Goal: Use online tool/utility: Utilize a website feature to perform a specific function

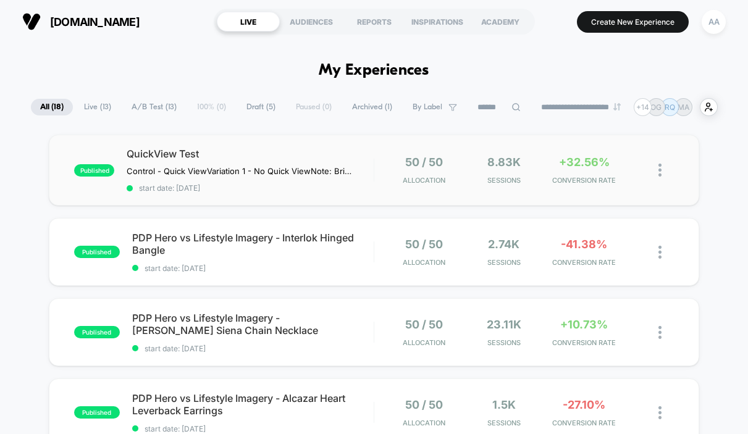
click at [661, 170] on img at bounding box center [660, 170] width 3 height 13
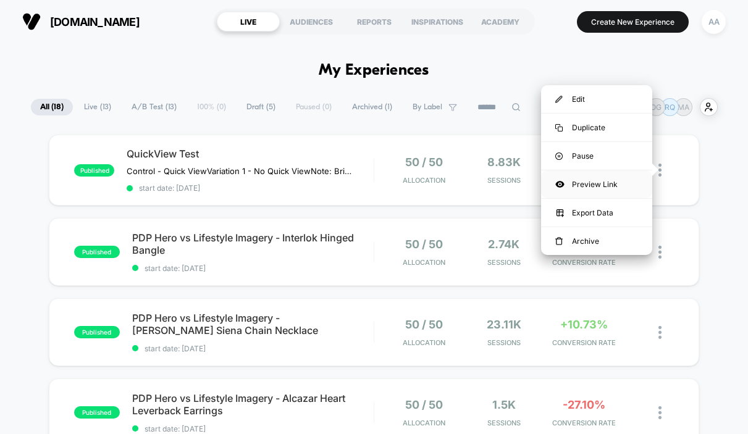
click at [616, 187] on div "Preview Link" at bounding box center [596, 185] width 111 height 28
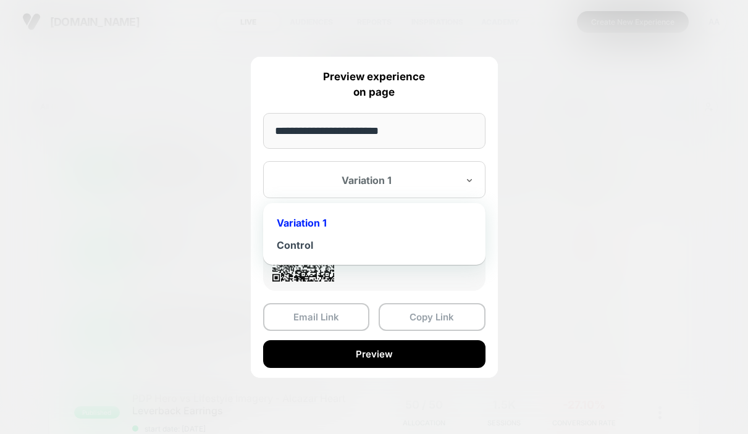
click at [437, 173] on div "Variation 1" at bounding box center [367, 180] width 184 height 15
click at [385, 245] on div "Control" at bounding box center [374, 245] width 210 height 22
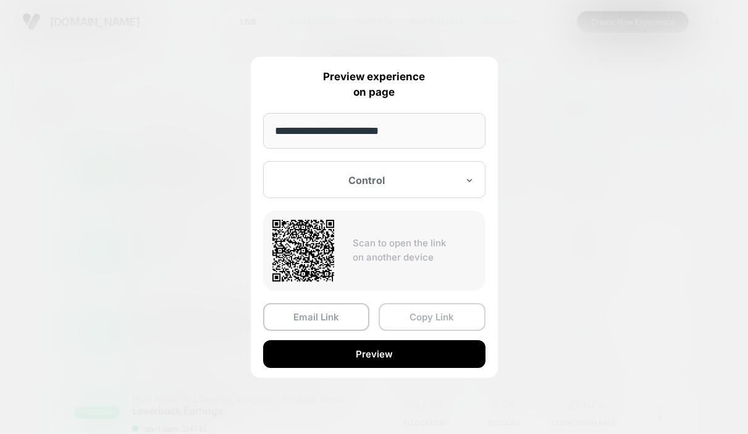
click at [430, 318] on button "Copy Link" at bounding box center [432, 317] width 107 height 28
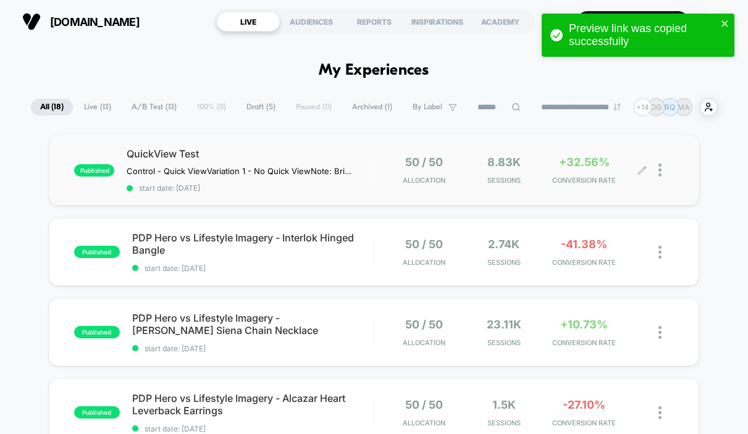
click at [669, 168] on div at bounding box center [666, 170] width 15 height 29
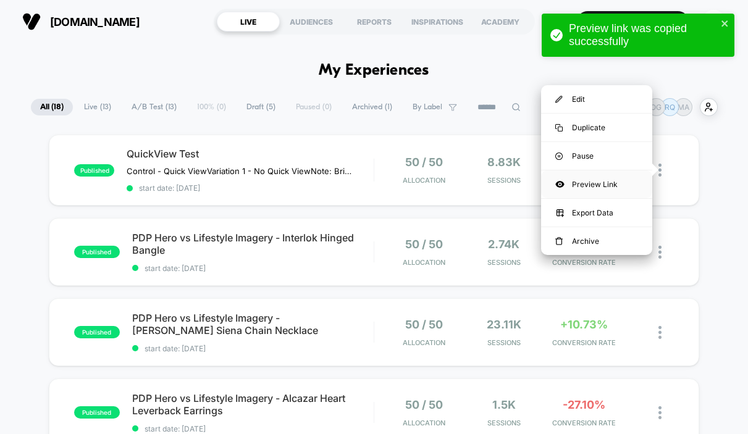
click at [619, 191] on div "Preview Link" at bounding box center [596, 185] width 111 height 28
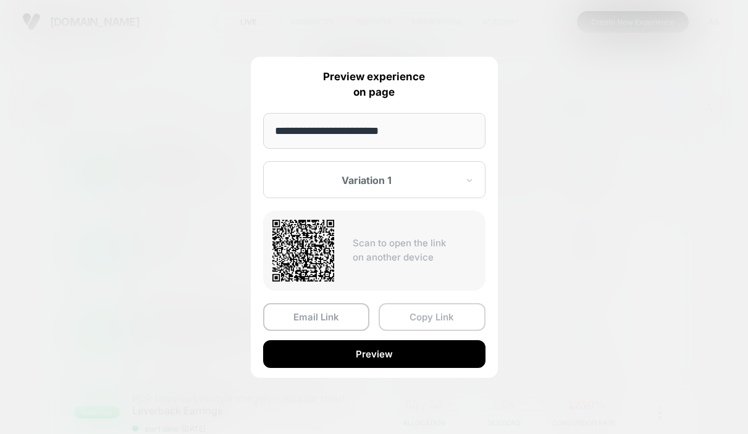
click at [405, 319] on button "Copy Link" at bounding box center [432, 317] width 107 height 28
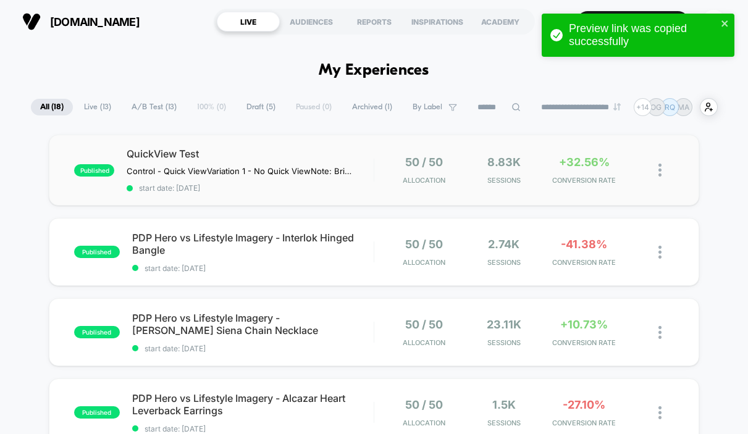
click at [661, 170] on img at bounding box center [660, 170] width 3 height 13
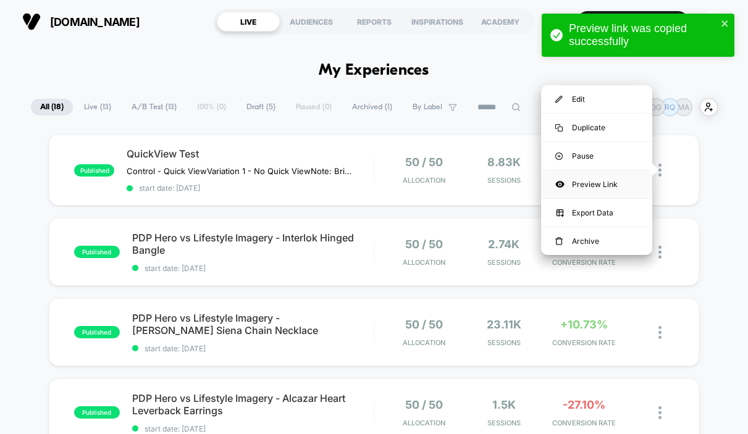
click at [606, 185] on div "Preview Link" at bounding box center [596, 185] width 111 height 28
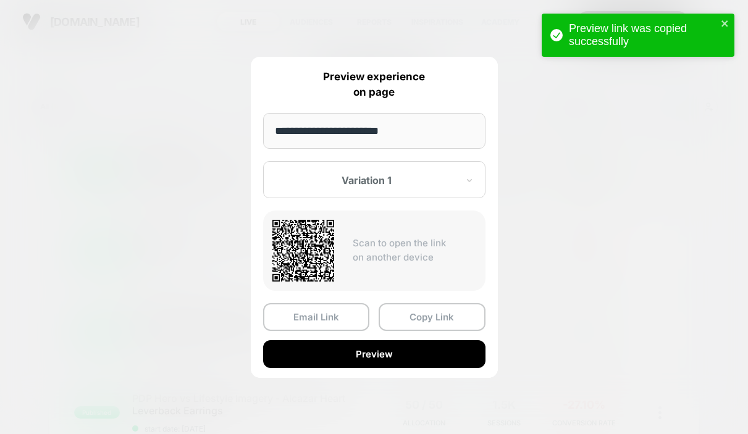
click at [439, 175] on div at bounding box center [367, 180] width 182 height 12
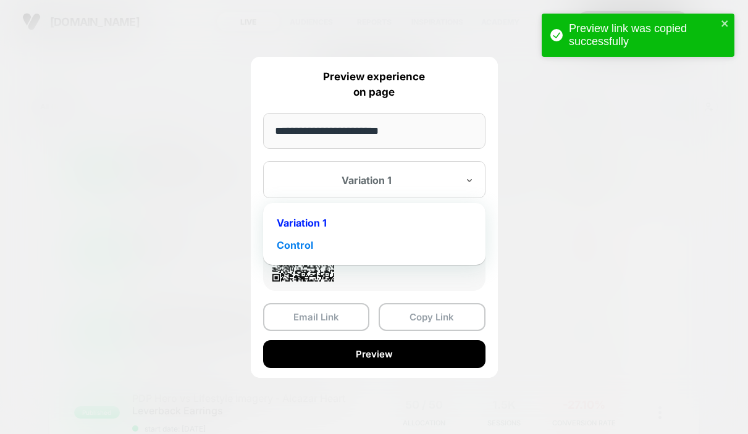
click at [366, 246] on div "Control" at bounding box center [374, 245] width 210 height 22
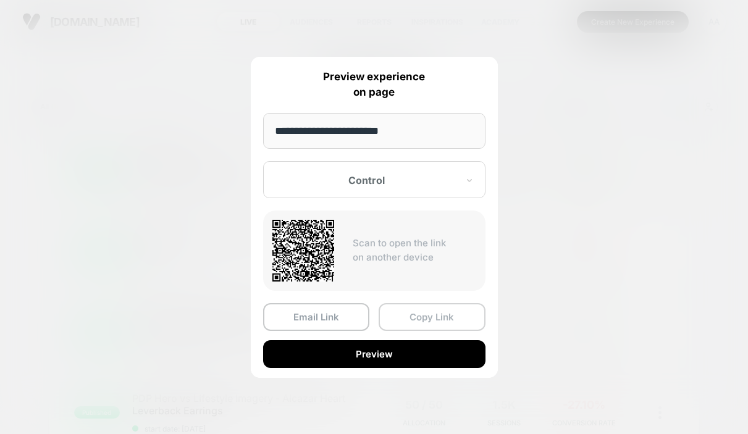
click at [422, 323] on button "Copy Link" at bounding box center [432, 317] width 107 height 28
